Goal: Book appointment/travel/reservation

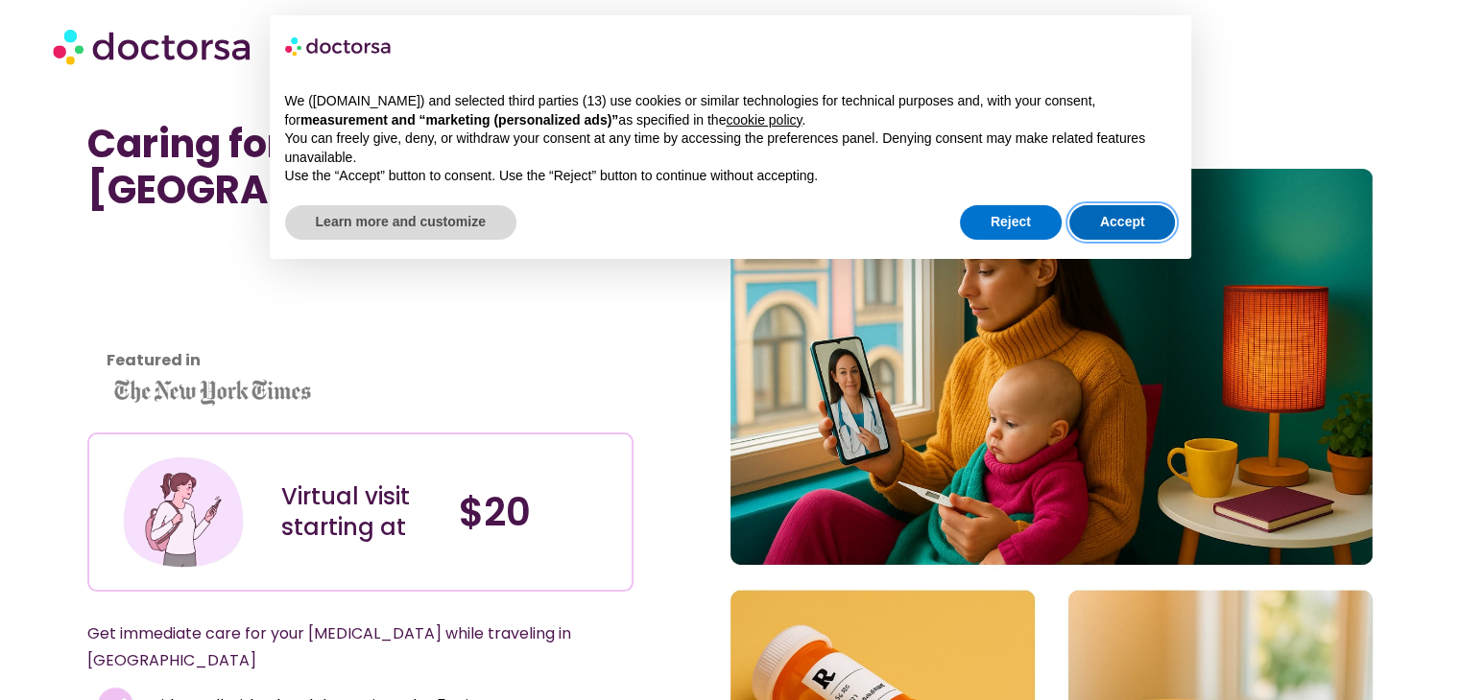
click at [1087, 209] on button "Accept" at bounding box center [1122, 222] width 107 height 35
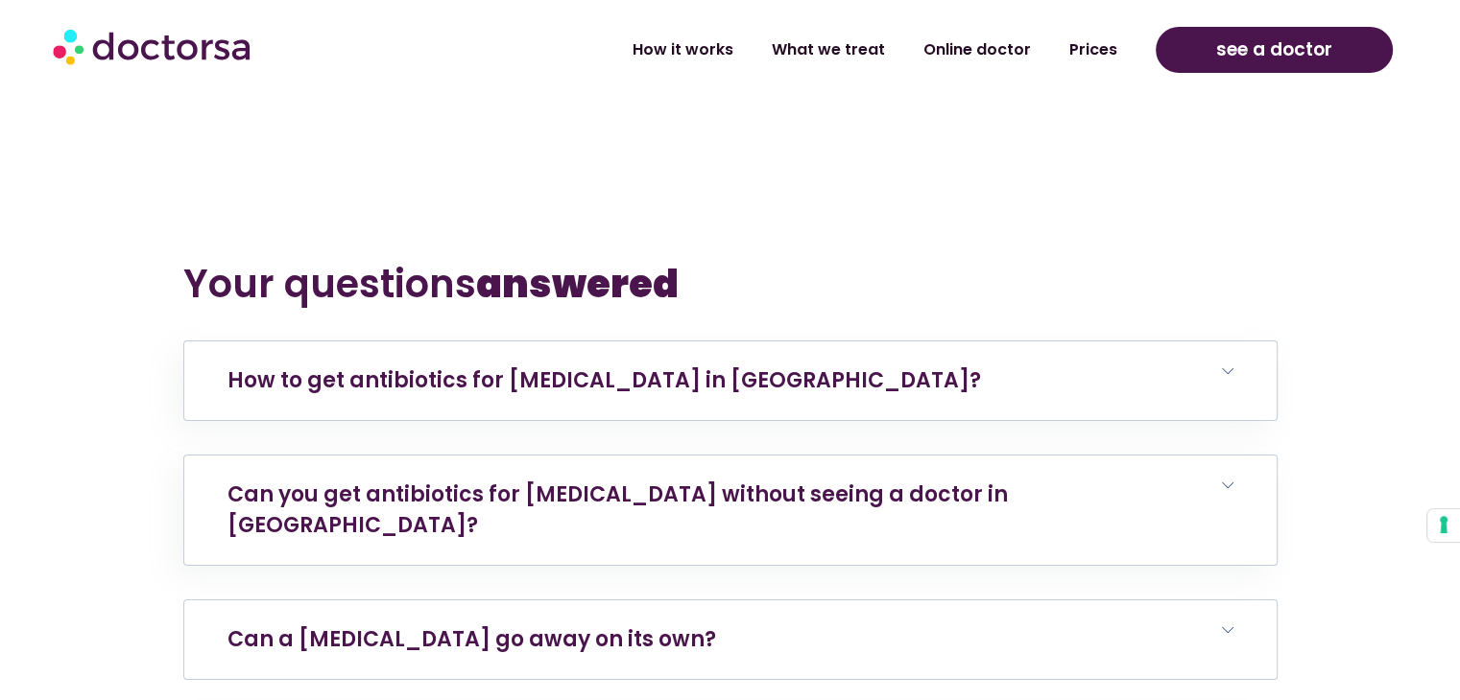
scroll to position [6966, 0]
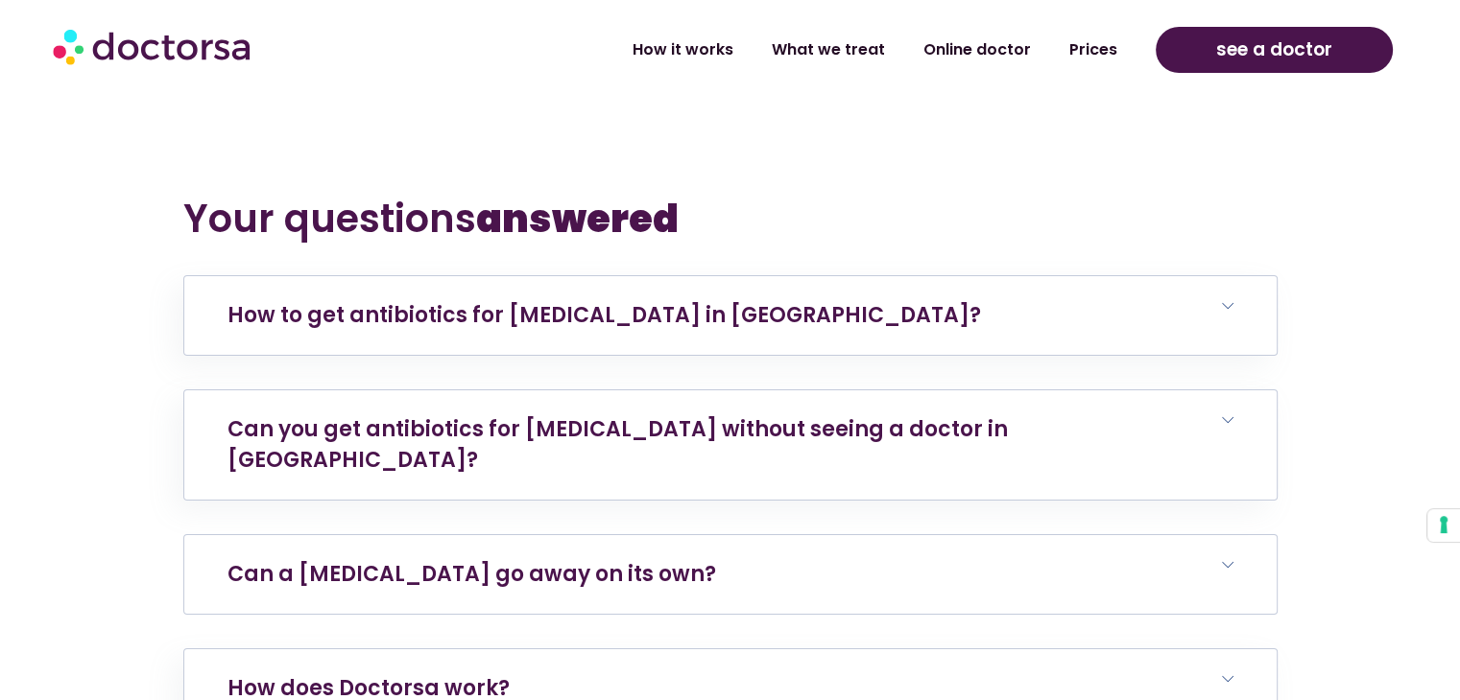
click at [501, 559] on link "Can a [MEDICAL_DATA] go away on its own?" at bounding box center [471, 574] width 488 height 30
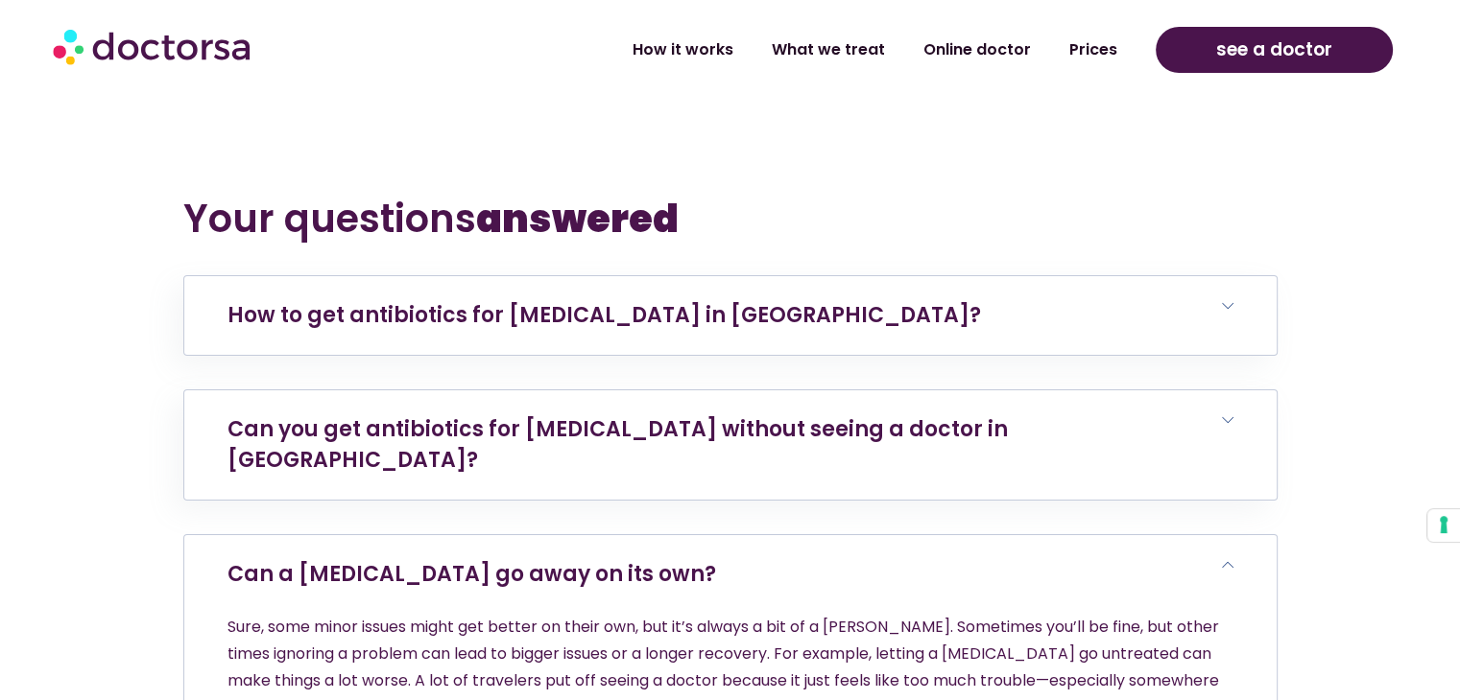
click at [501, 559] on link "Can a urinary tract infection go away on its own?" at bounding box center [471, 574] width 488 height 30
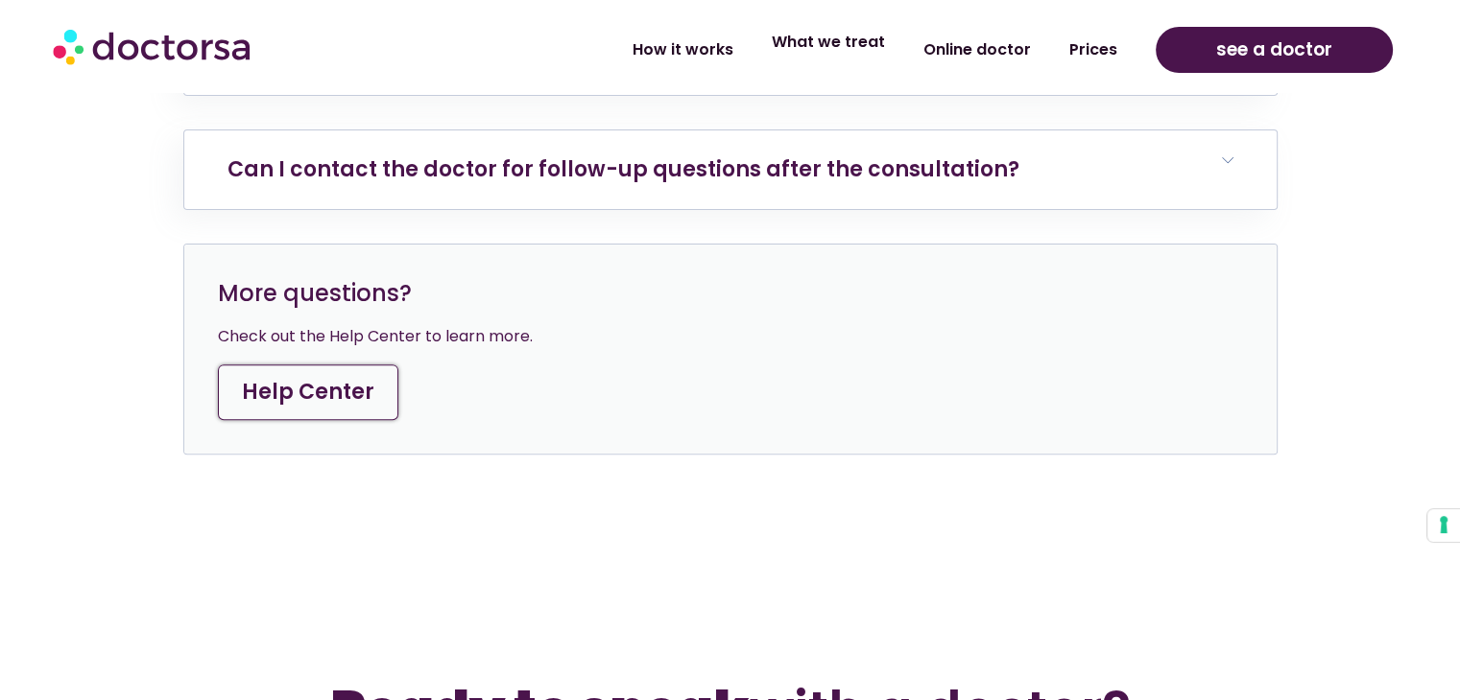
scroll to position [7947, 0]
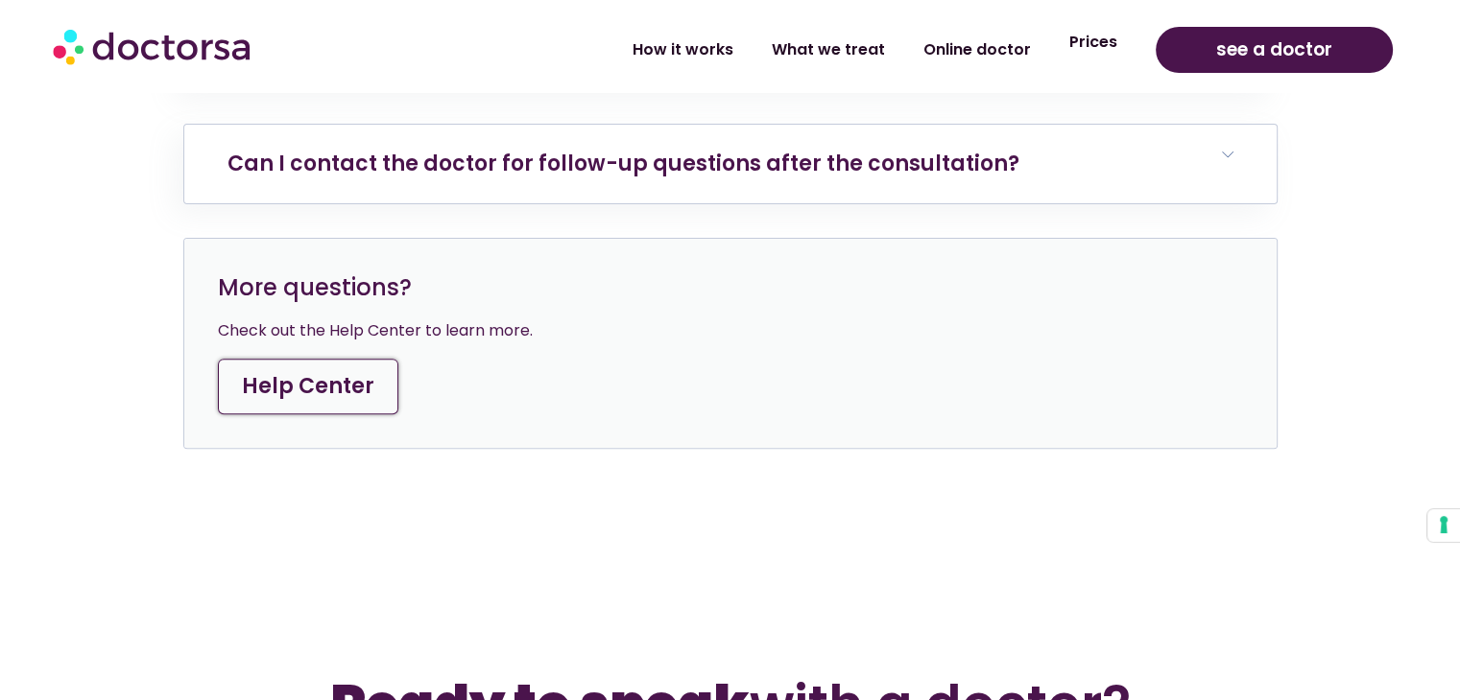
click at [1090, 50] on link "Prices" at bounding box center [1093, 42] width 86 height 44
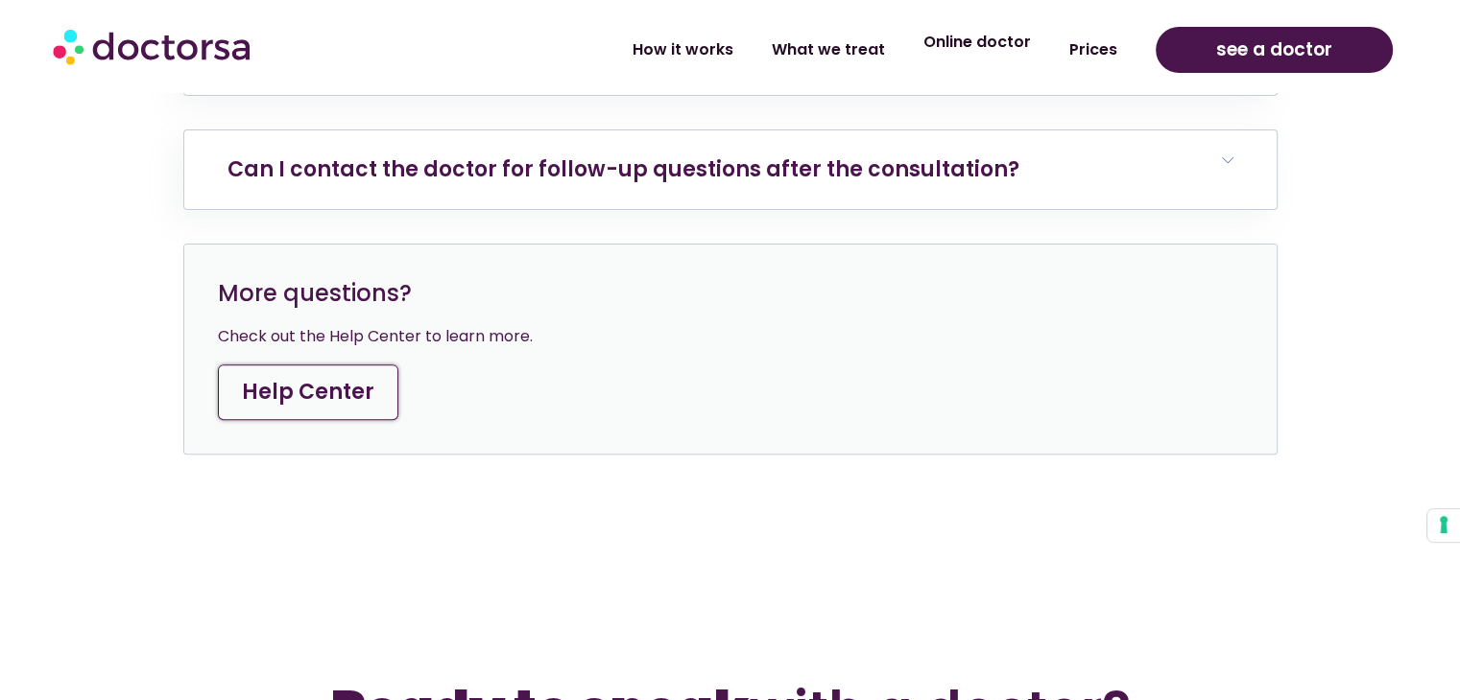
click at [971, 41] on link "Online doctor" at bounding box center [977, 42] width 146 height 44
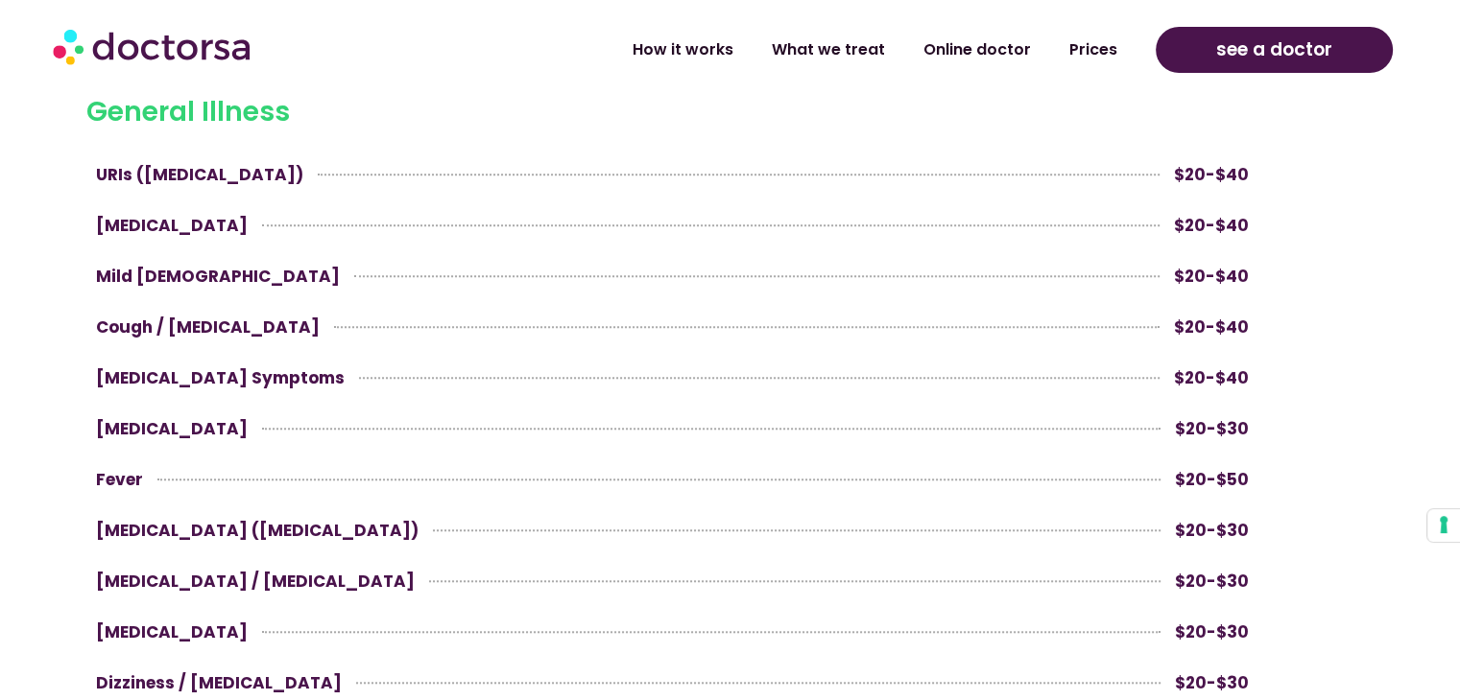
scroll to position [1535, 0]
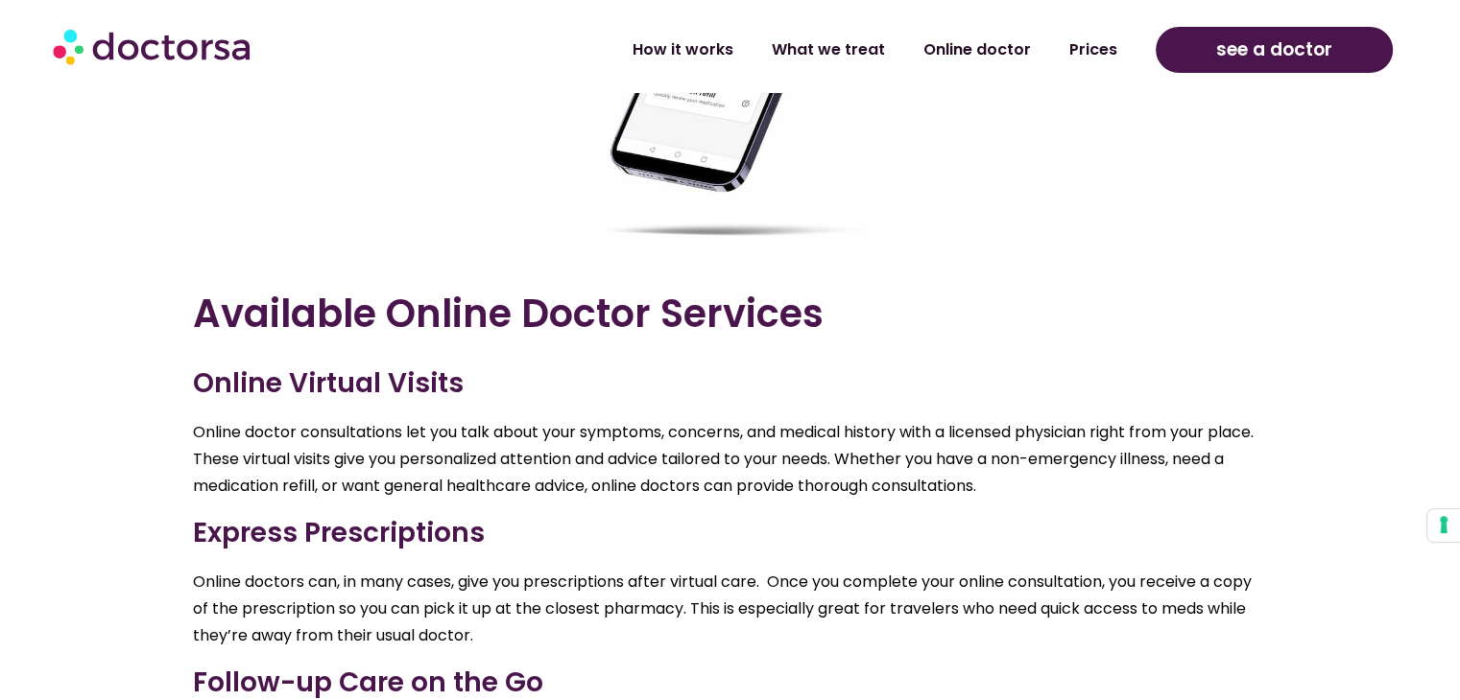
scroll to position [2220, 0]
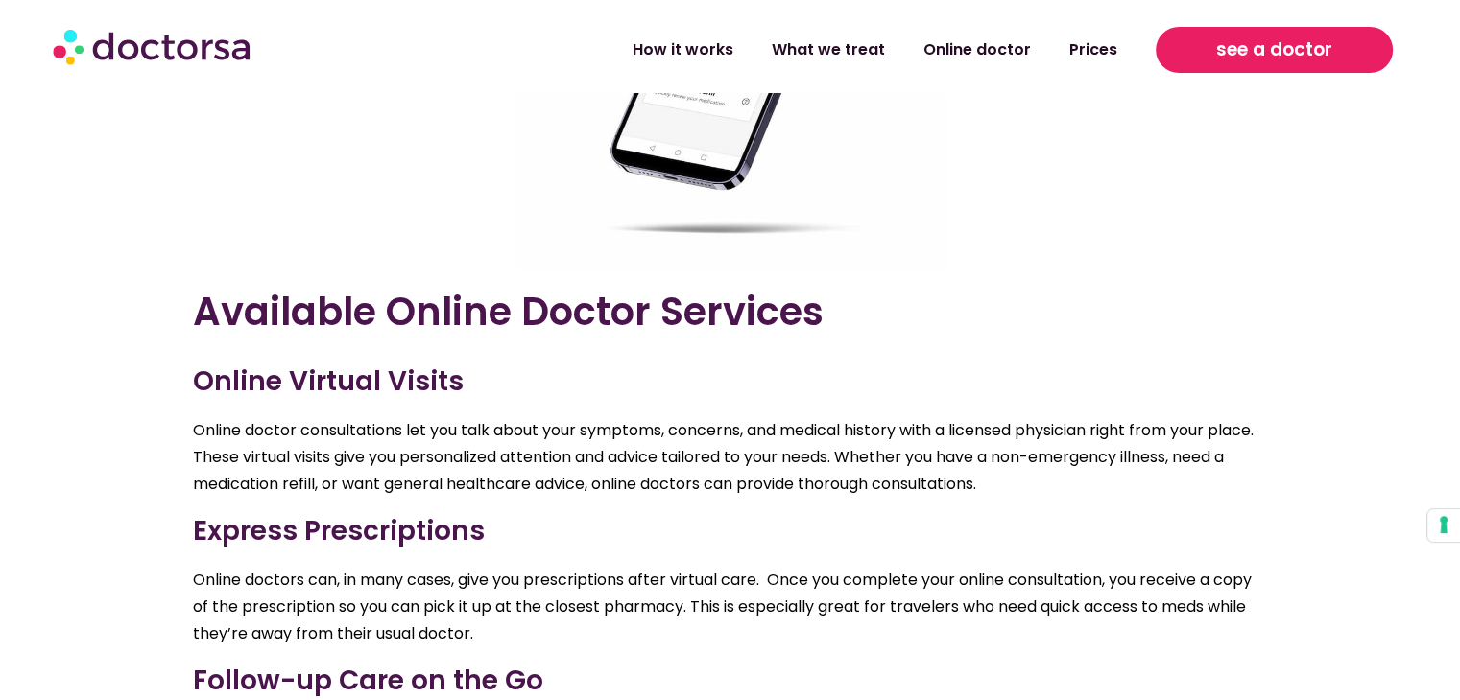
click at [1262, 60] on span "see a doctor" at bounding box center [1274, 50] width 116 height 31
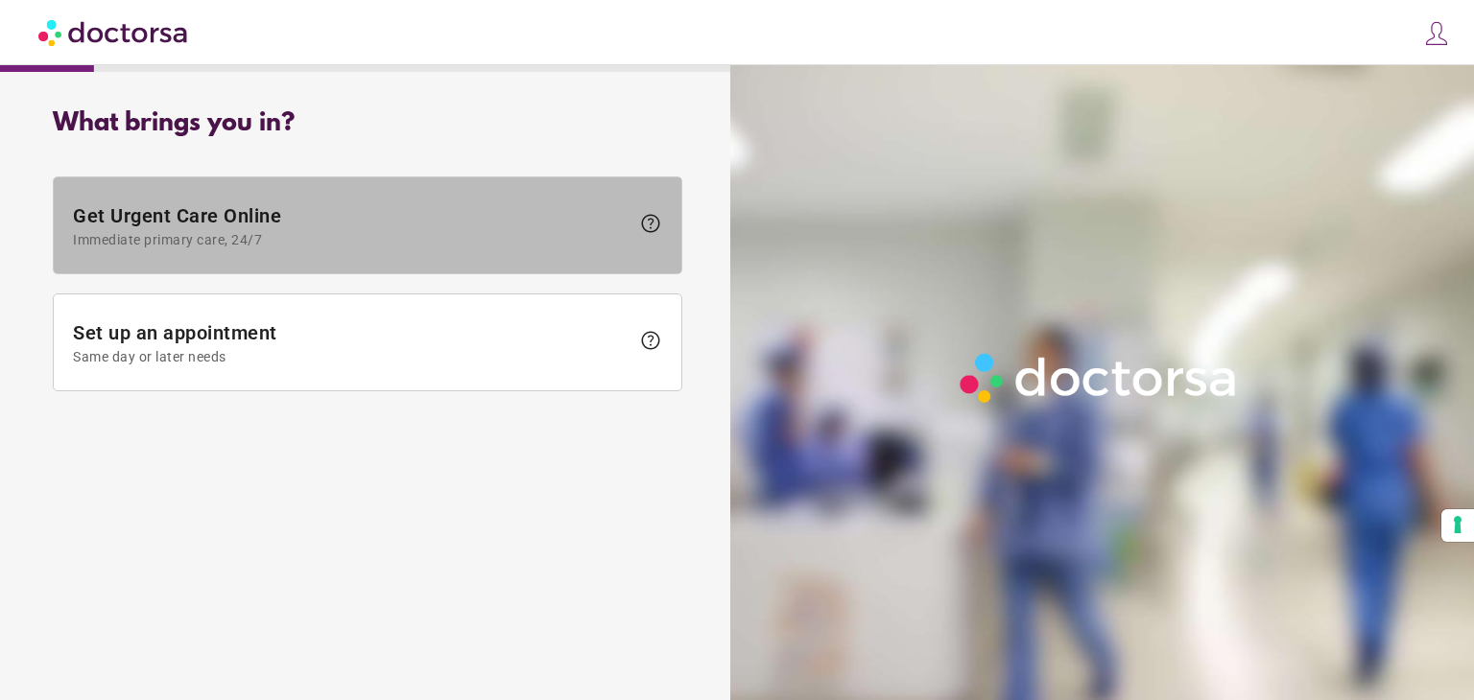
click at [527, 204] on span "Get Urgent Care Online Immediate primary care, 24/7" at bounding box center [351, 225] width 557 height 43
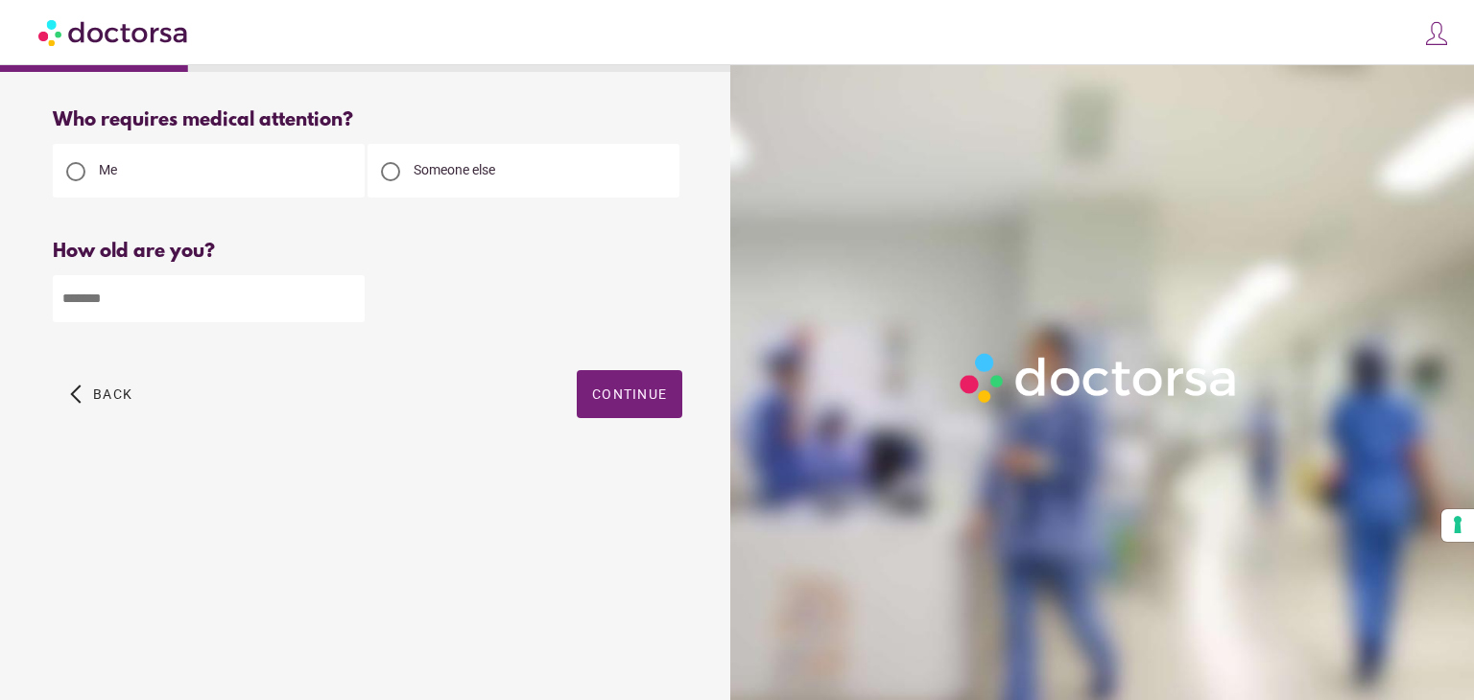
click at [255, 297] on input "number" at bounding box center [209, 298] width 312 height 47
type input "**"
click at [653, 406] on span "button" at bounding box center [630, 394] width 106 height 48
